Goal: Information Seeking & Learning: Learn about a topic

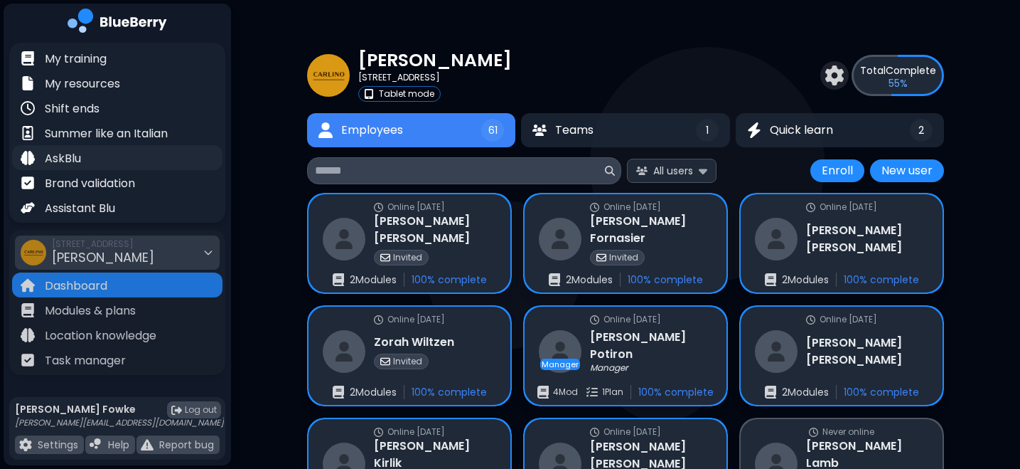
click at [66, 159] on p "AskBlu" at bounding box center [63, 158] width 36 height 17
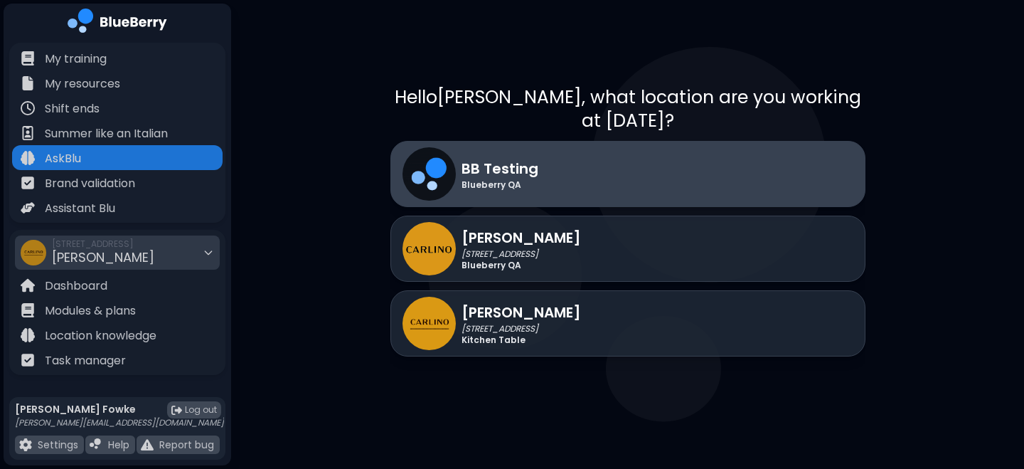
click at [569, 141] on div "BB Testing Blueberry QA" at bounding box center [627, 174] width 475 height 66
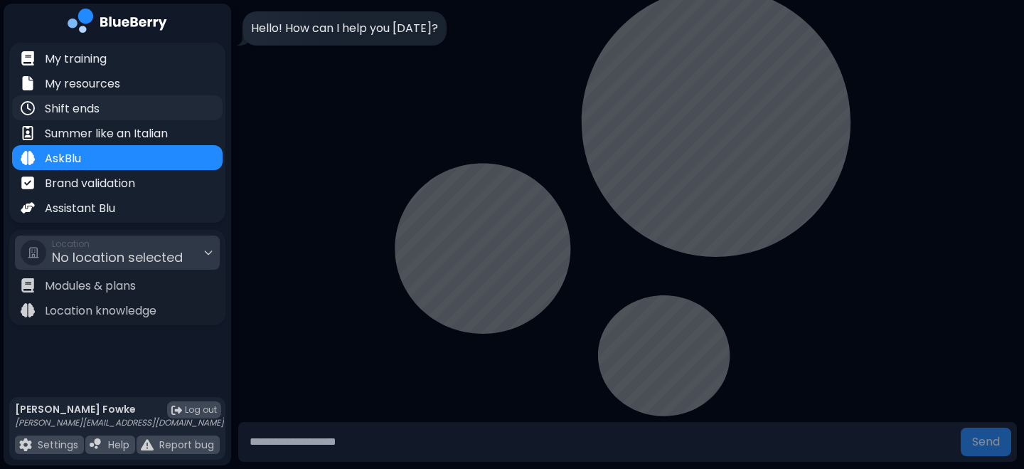
click at [100, 115] on p "Shift ends" at bounding box center [72, 108] width 55 height 17
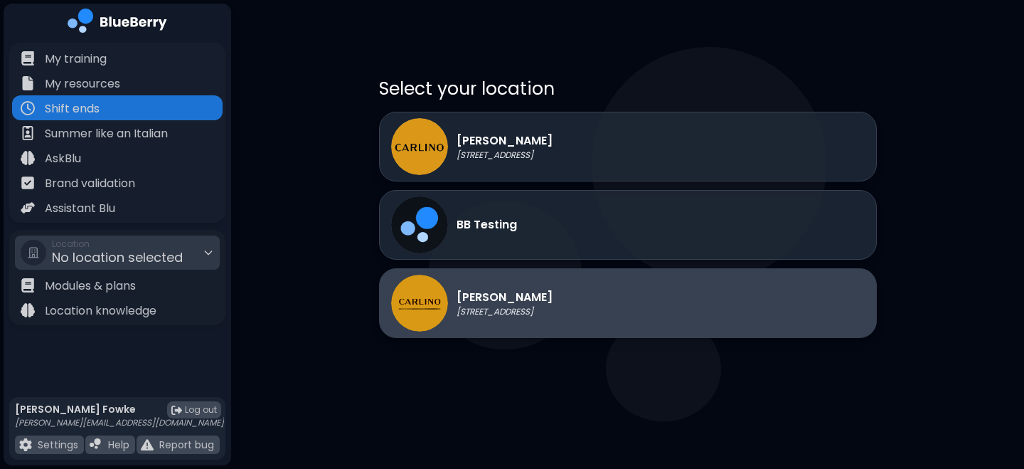
click at [451, 299] on div "[PERSON_NAME] [STREET_ADDRESS]" at bounding box center [471, 302] width 161 height 57
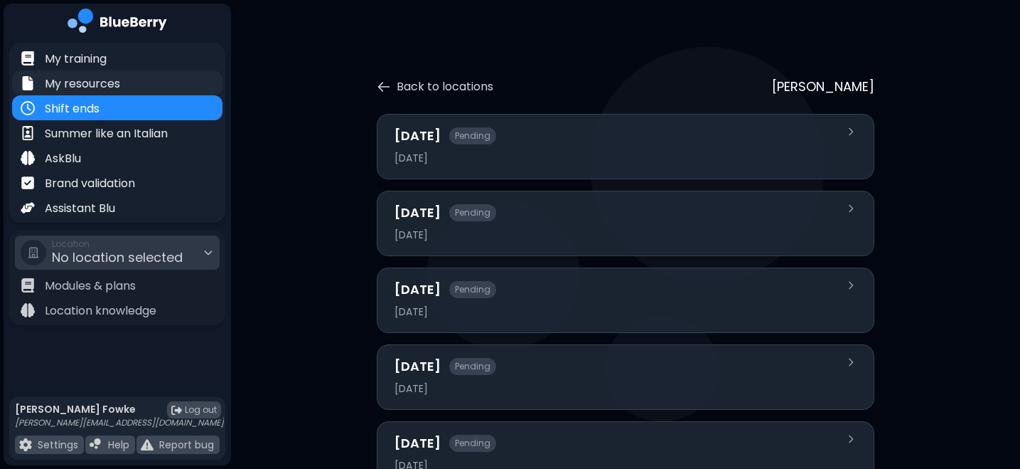
click at [103, 82] on p "My resources" at bounding box center [82, 83] width 75 height 17
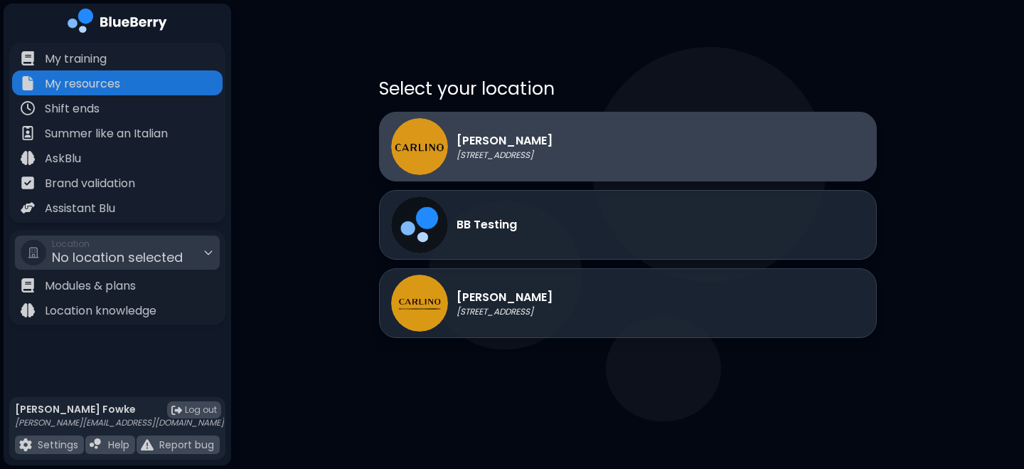
click at [530, 152] on div "[PERSON_NAME] QA [STREET_ADDRESS]" at bounding box center [628, 147] width 498 height 70
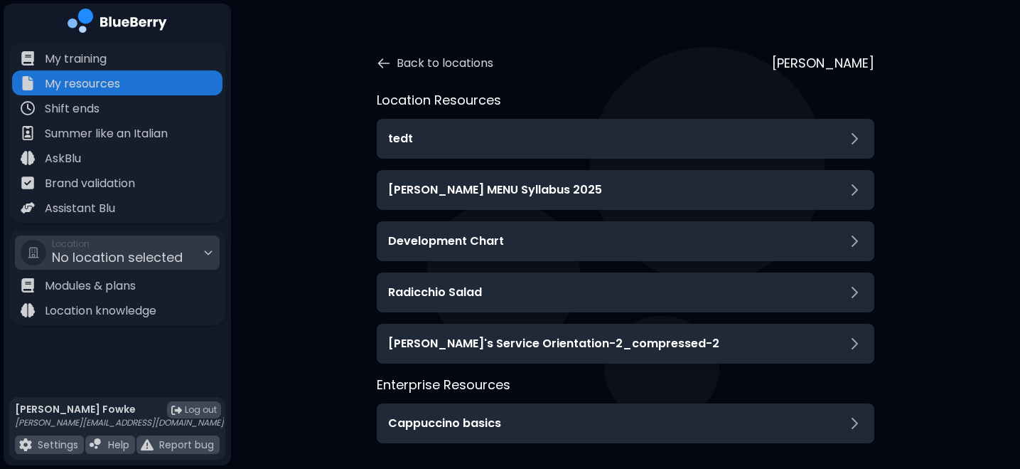
scroll to position [32, 0]
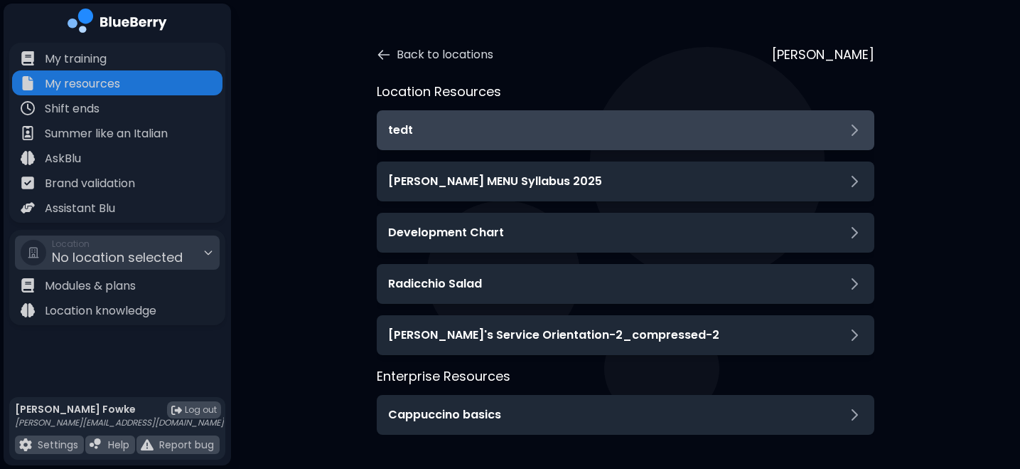
click at [447, 139] on div "tedt" at bounding box center [626, 130] width 498 height 40
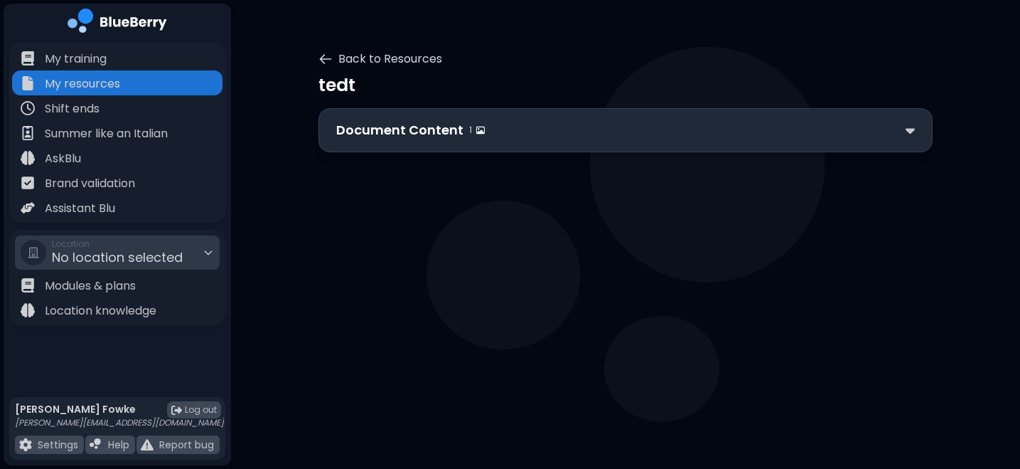
click at [387, 129] on p "Document Content" at bounding box center [399, 130] width 127 height 20
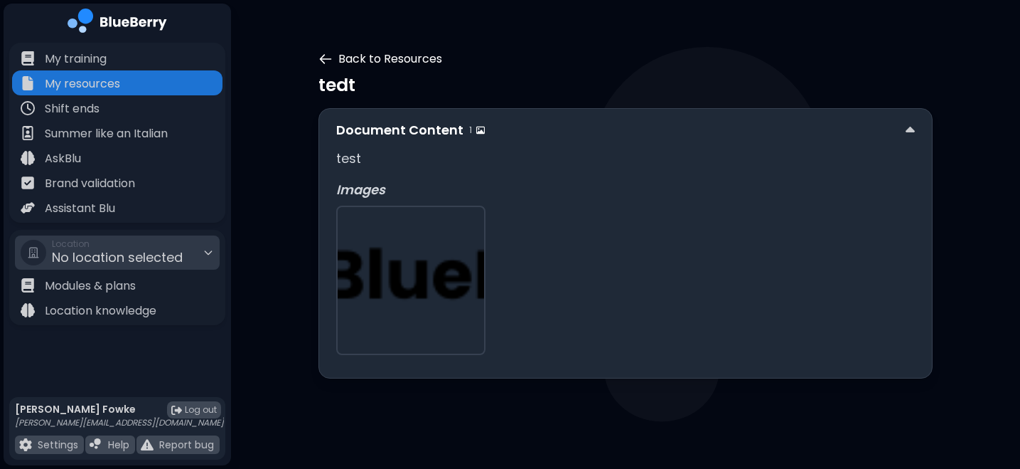
click at [341, 57] on button "Back to Resources" at bounding box center [381, 58] width 124 height 17
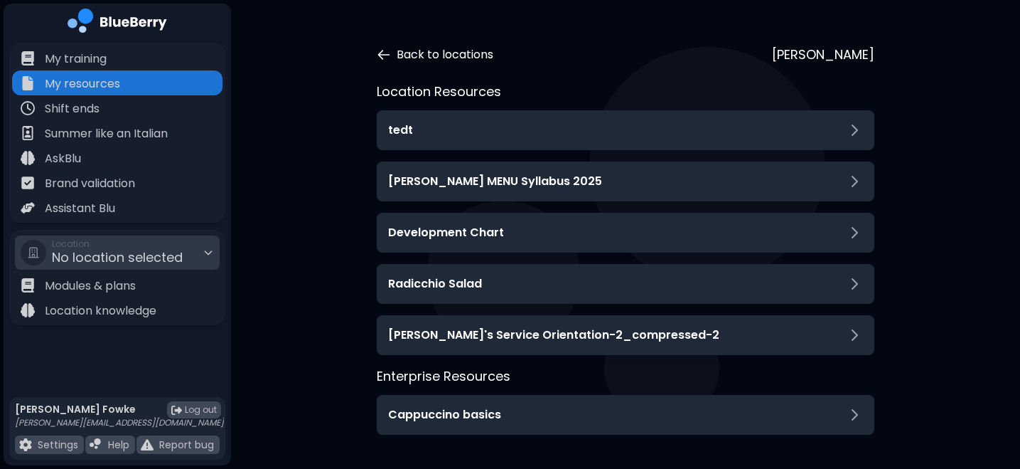
click at [408, 49] on button "Back to locations" at bounding box center [435, 54] width 117 height 17
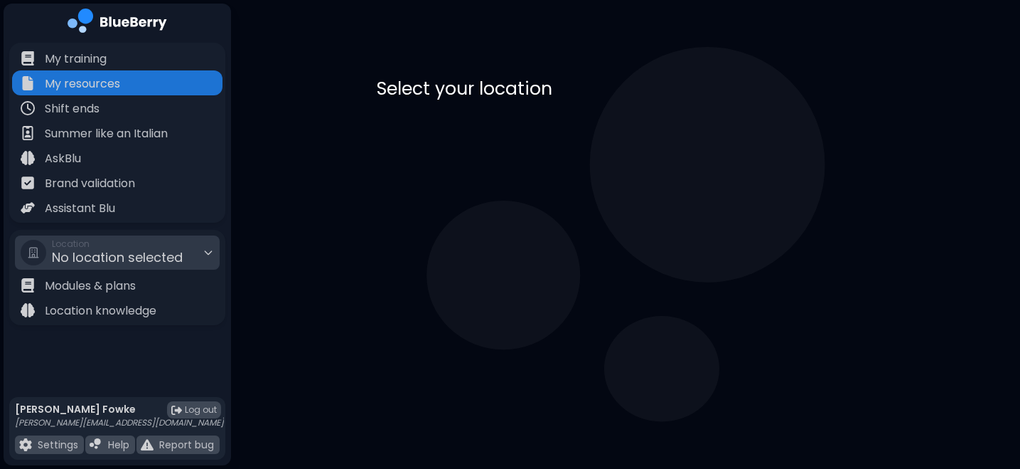
scroll to position [0, 0]
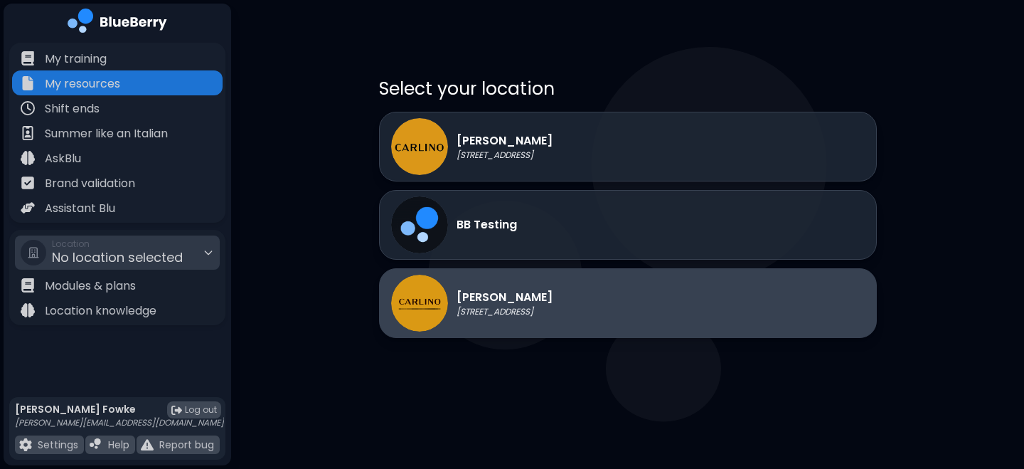
click at [464, 284] on div "[PERSON_NAME] [STREET_ADDRESS]" at bounding box center [471, 302] width 161 height 57
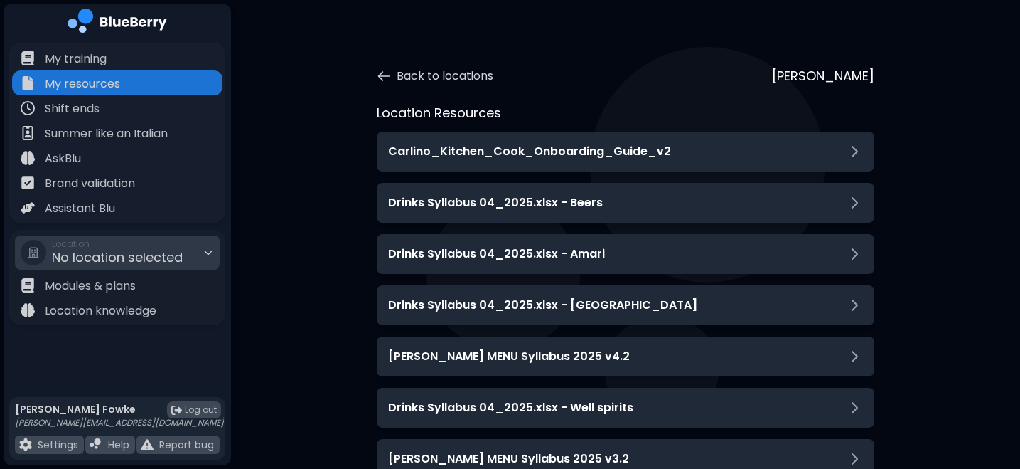
scroll to position [11, 0]
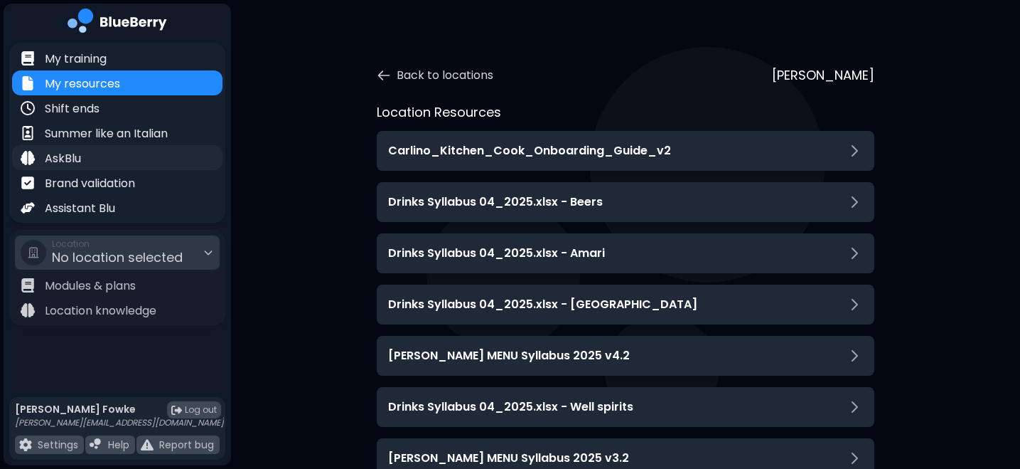
click at [70, 154] on p "AskBlu" at bounding box center [63, 158] width 36 height 17
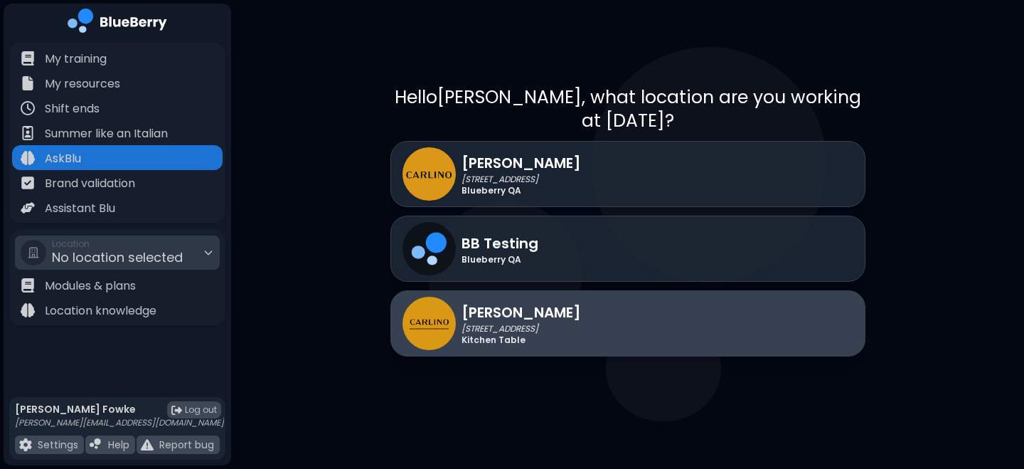
click at [497, 301] on p "[PERSON_NAME]" at bounding box center [520, 311] width 119 height 21
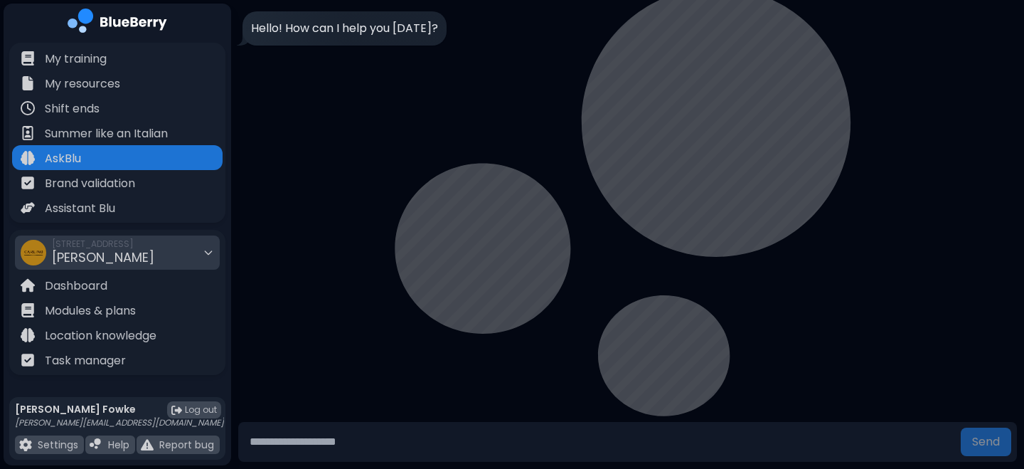
click at [321, 444] on input "text" at bounding box center [599, 441] width 711 height 28
type input "*****"
click at [961, 427] on button "Send" at bounding box center [986, 441] width 50 height 28
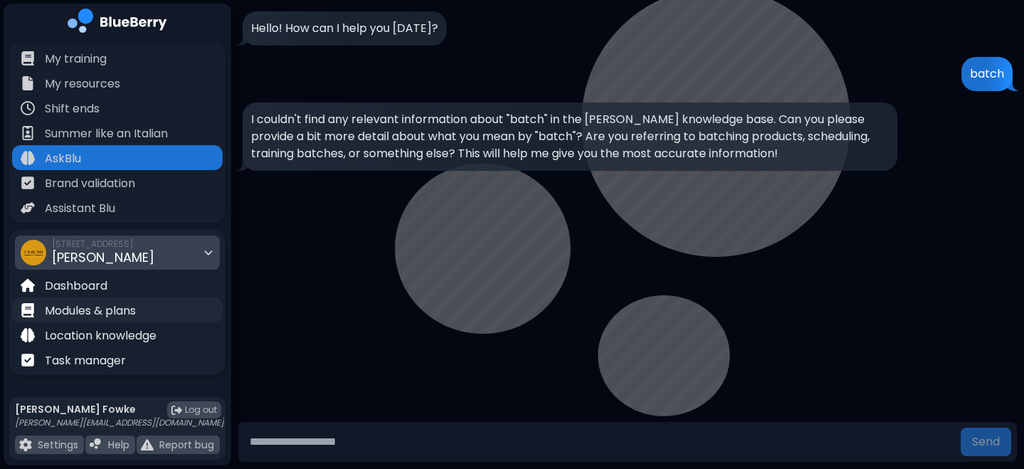
click at [85, 311] on p "Modules & plans" at bounding box center [90, 310] width 91 height 17
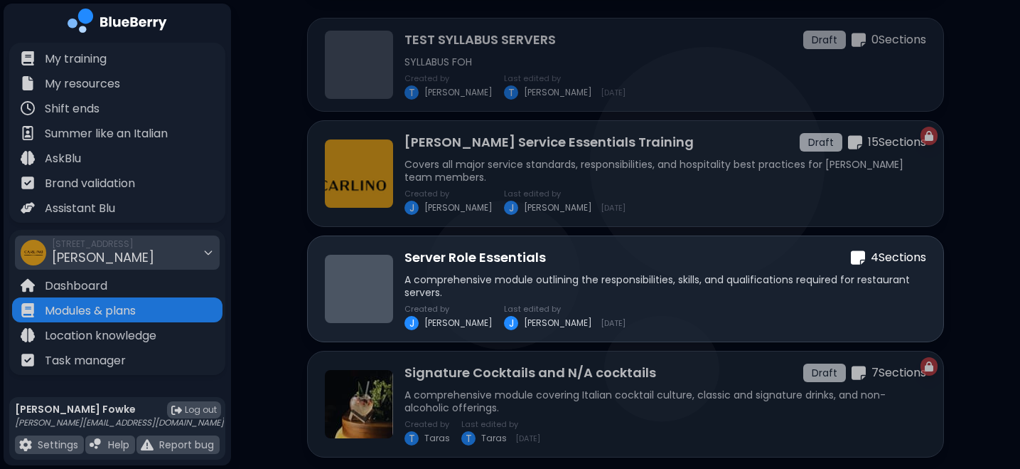
scroll to position [230, 0]
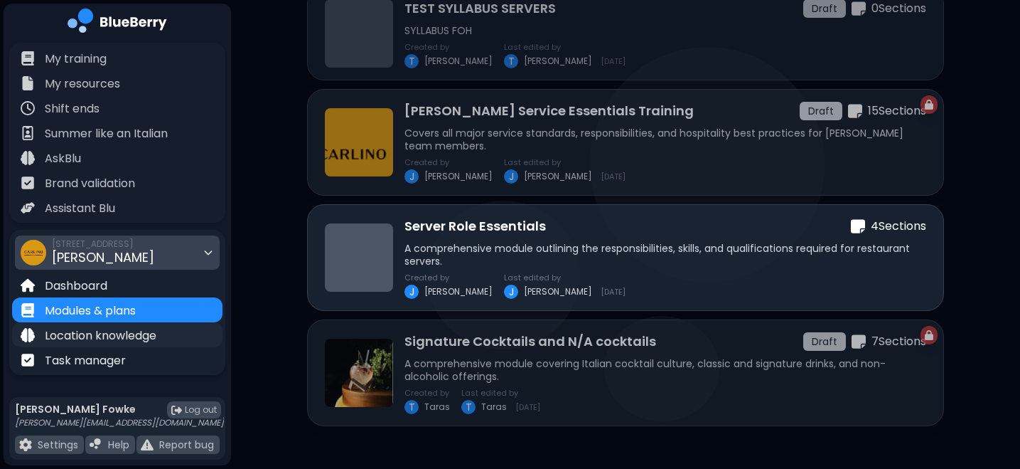
click at [141, 336] on p "Location knowledge" at bounding box center [101, 335] width 112 height 17
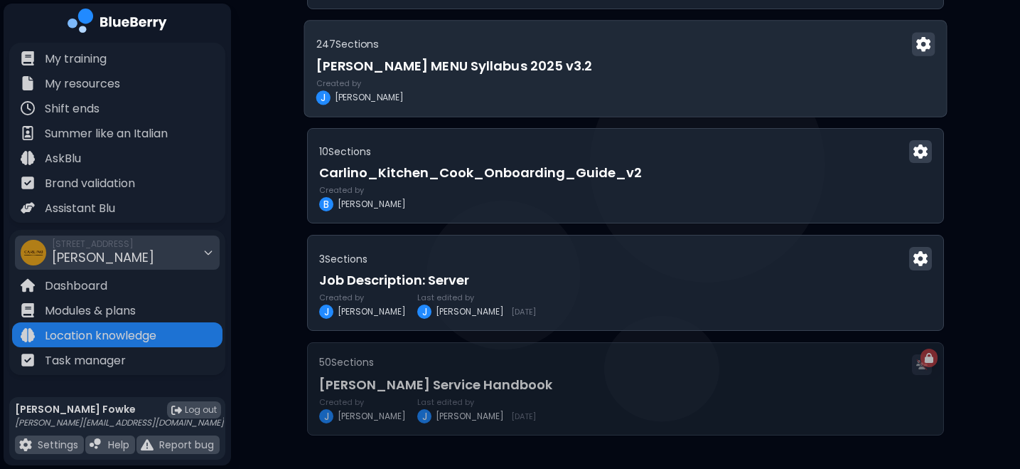
scroll to position [267, 0]
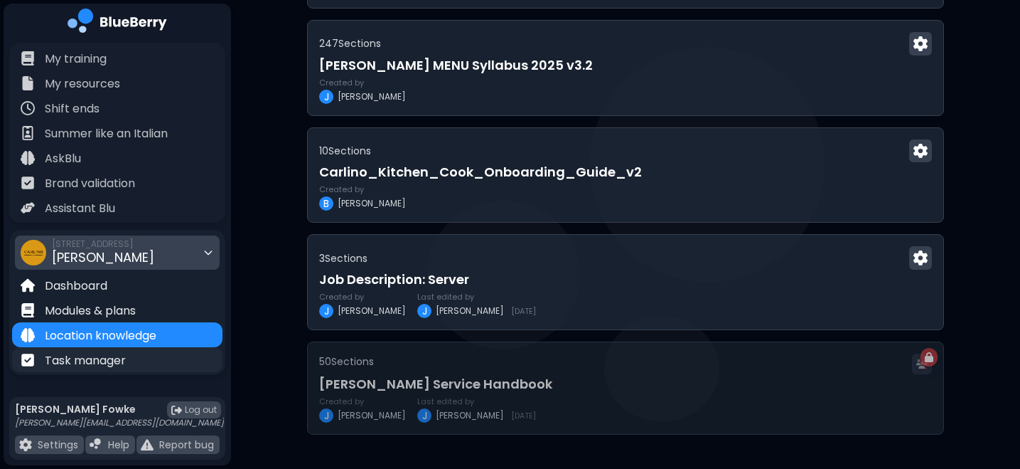
click at [112, 357] on p "Task manager" at bounding box center [85, 360] width 81 height 17
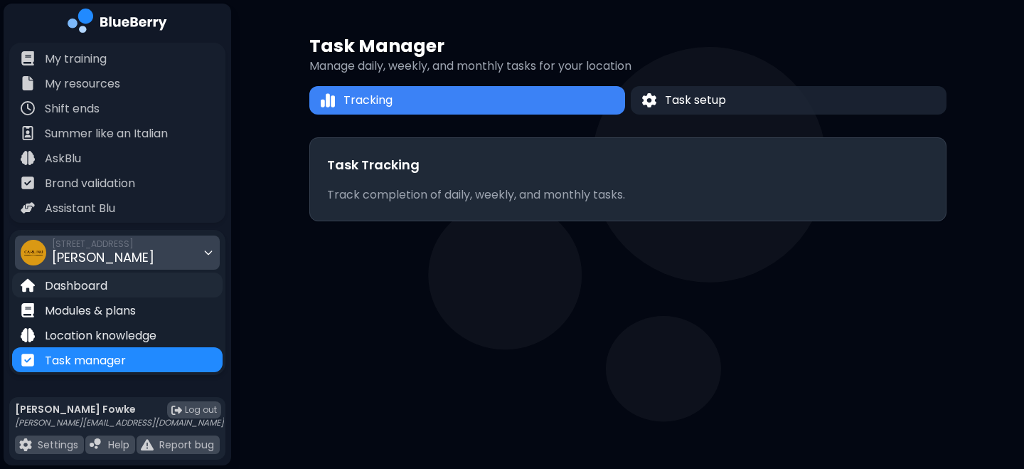
click at [84, 284] on p "Dashboard" at bounding box center [76, 285] width 63 height 17
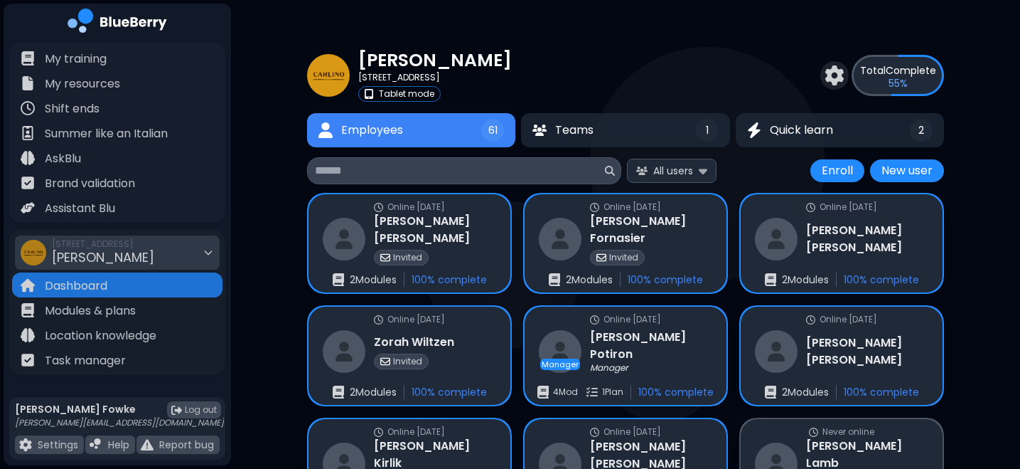
click at [328, 70] on img at bounding box center [328, 75] width 43 height 43
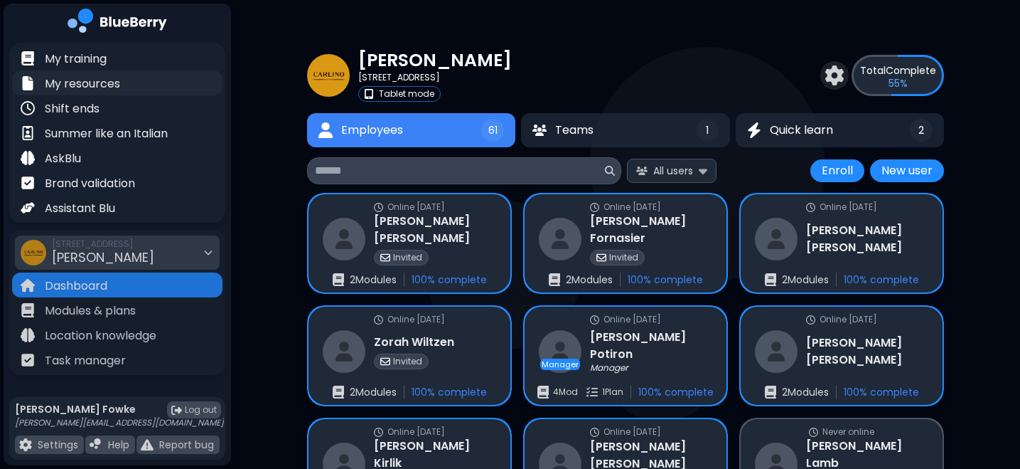
click at [75, 81] on p "My resources" at bounding box center [82, 83] width 75 height 17
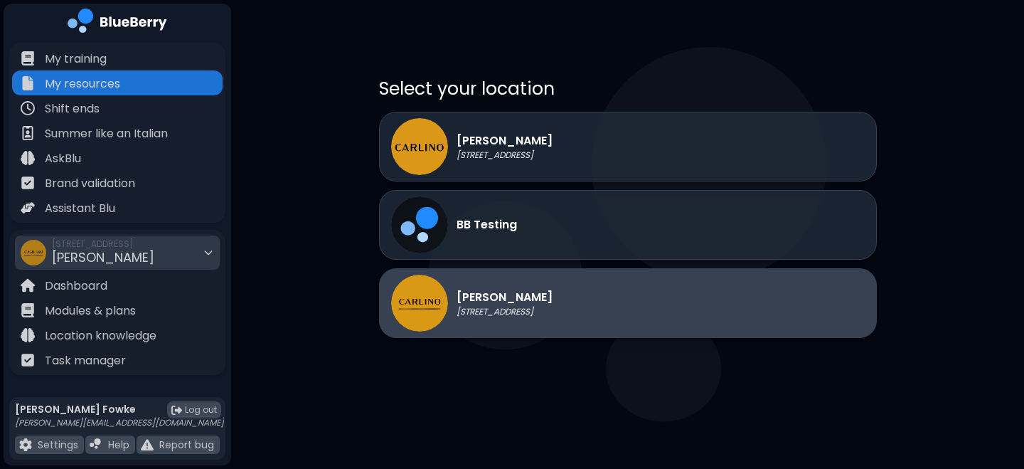
click at [497, 294] on p "[PERSON_NAME]" at bounding box center [504, 297] width 96 height 17
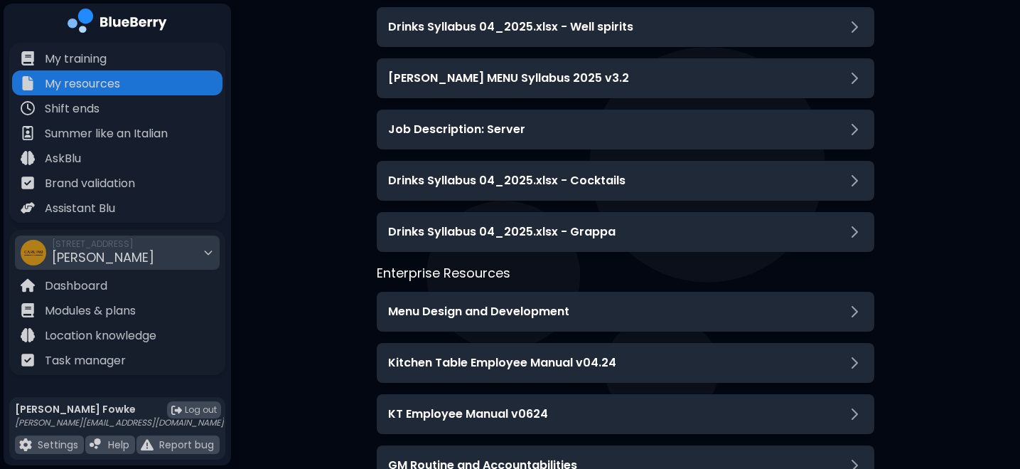
scroll to position [390, 0]
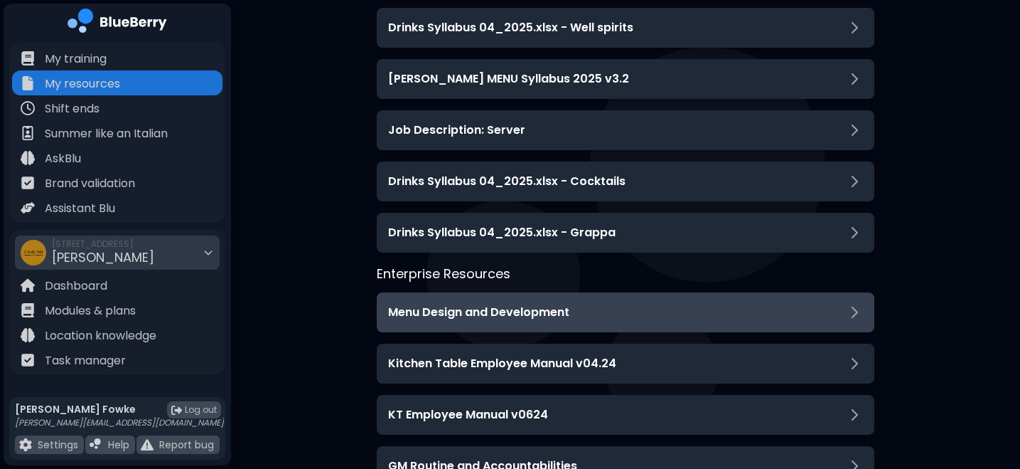
click at [432, 307] on h3 "Menu Design and Development" at bounding box center [478, 312] width 181 height 17
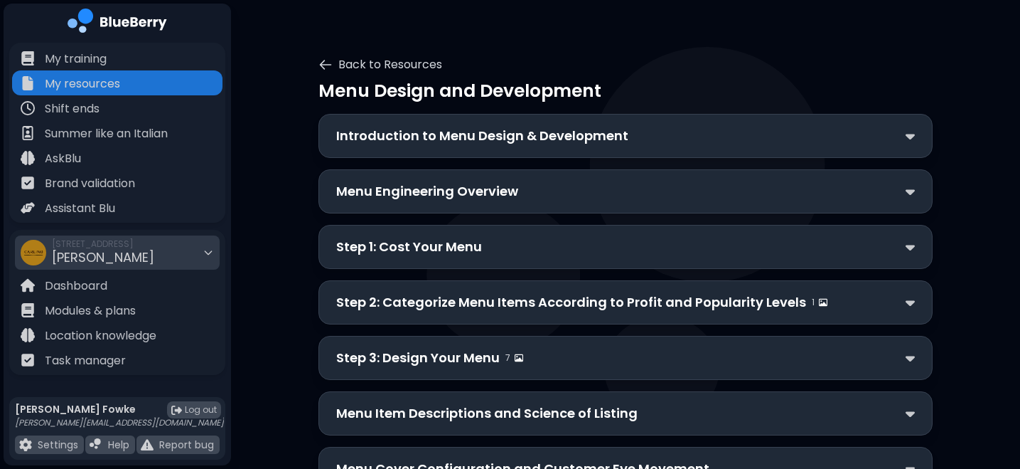
scroll to position [23, 0]
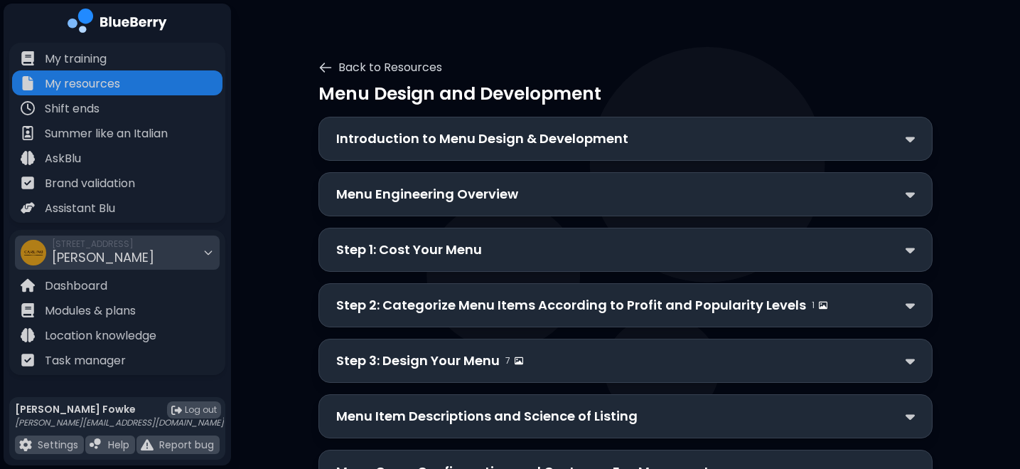
click at [434, 140] on p "Introduction to Menu Design & Development" at bounding box center [482, 139] width 292 height 20
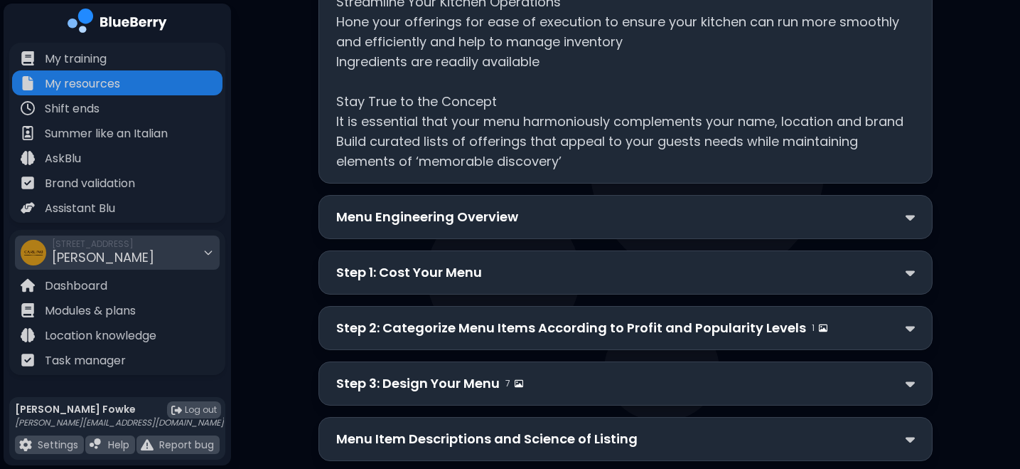
scroll to position [400, 0]
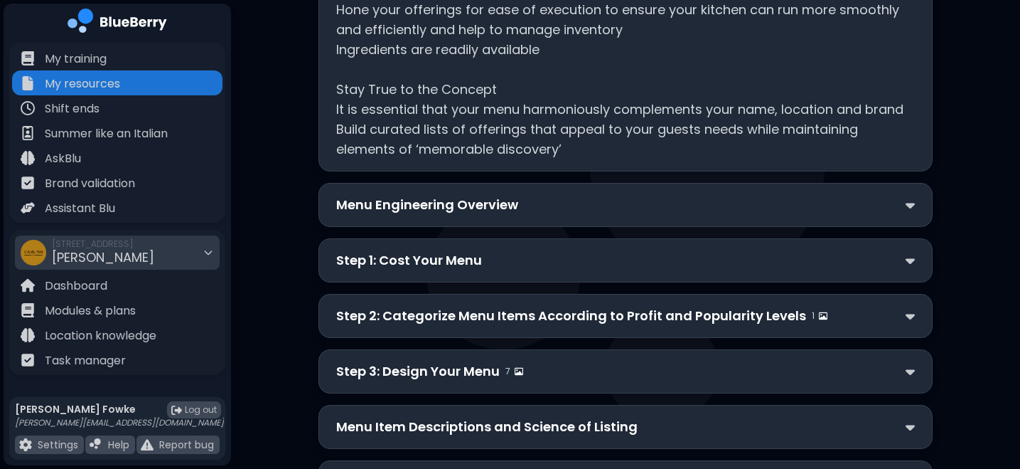
click at [372, 254] on p "Step 1: Cost Your Menu" at bounding box center [409, 260] width 146 height 20
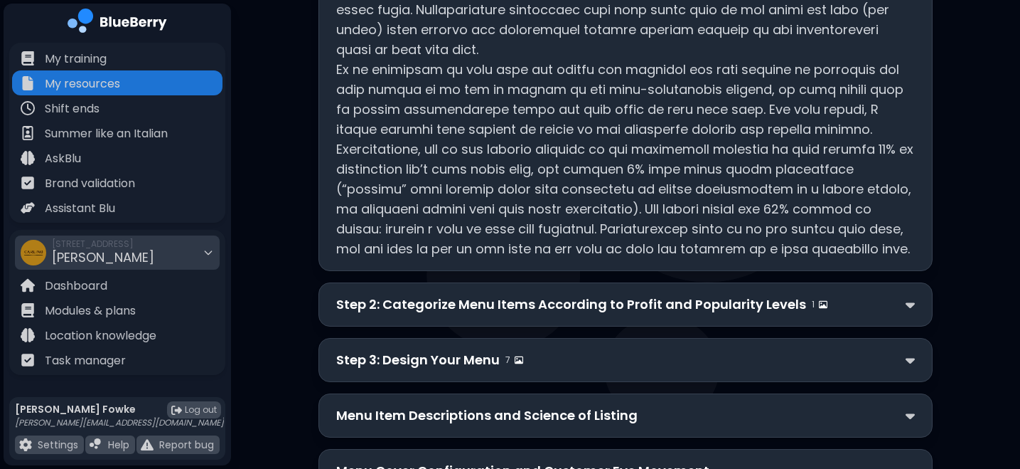
scroll to position [731, 0]
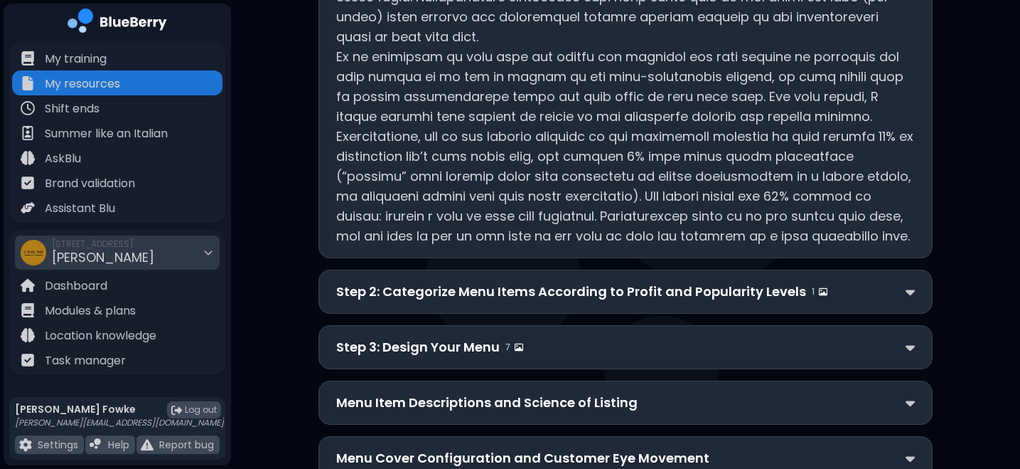
click at [393, 288] on p "Step 2: Categorize Menu Items According to Profit and Popularity Levels" at bounding box center [571, 292] width 470 height 20
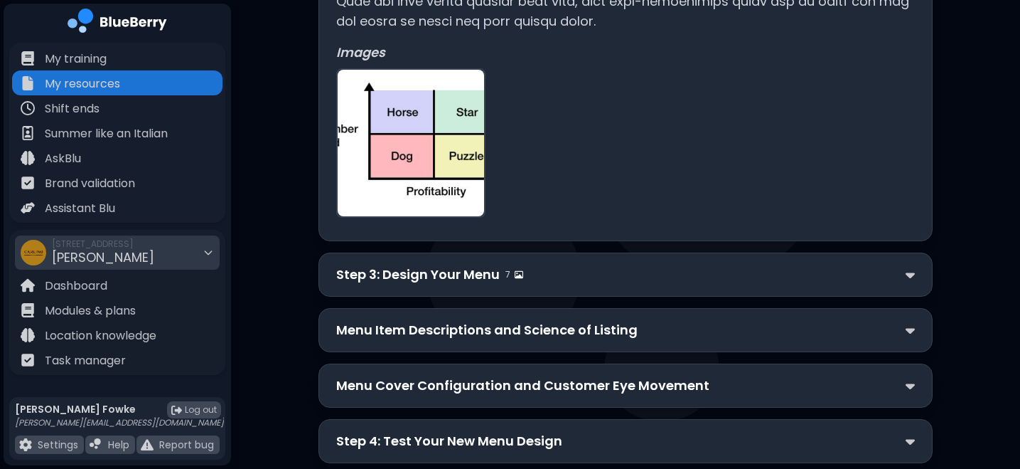
scroll to position [2210, 0]
